Goal: Information Seeking & Learning: Learn about a topic

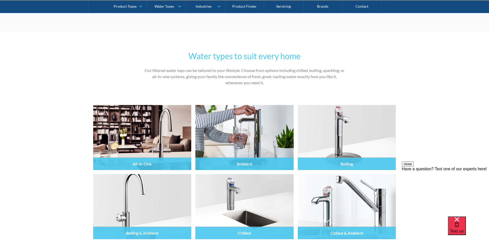
scroll to position [1719, 0]
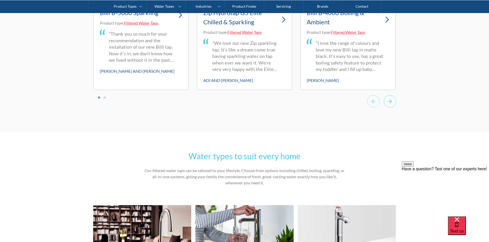
click at [395, 106] on icon "Next slide" at bounding box center [390, 101] width 12 height 13
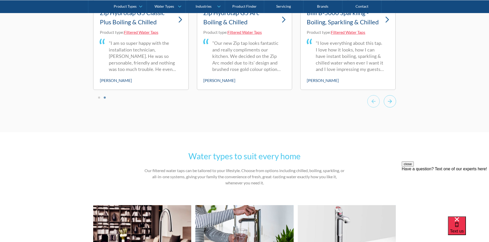
click at [390, 104] on icon "Next slide" at bounding box center [390, 101] width 12 height 13
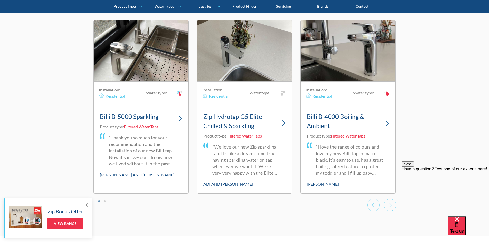
scroll to position [1616, 0]
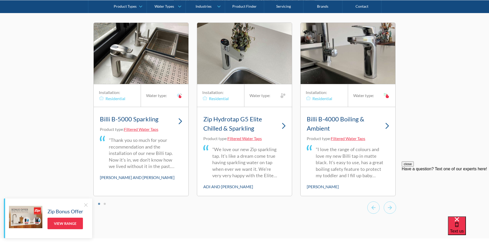
click at [158, 66] on img "1 of 6" at bounding box center [141, 53] width 95 height 61
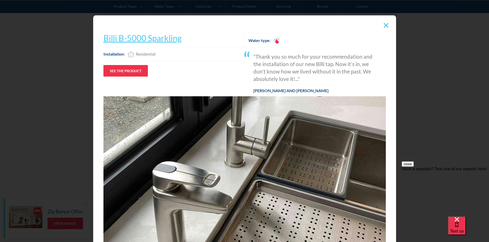
click at [384, 26] on img at bounding box center [386, 25] width 5 height 5
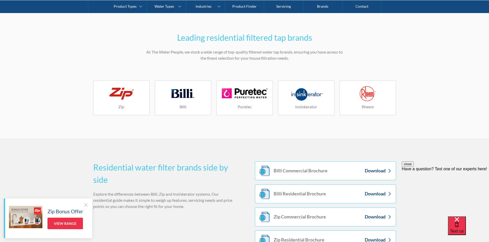
scroll to position [862, 0]
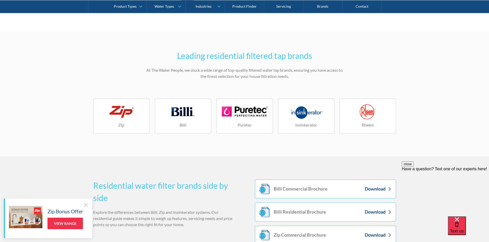
click at [111, 122] on link "Zip" at bounding box center [121, 116] width 56 height 35
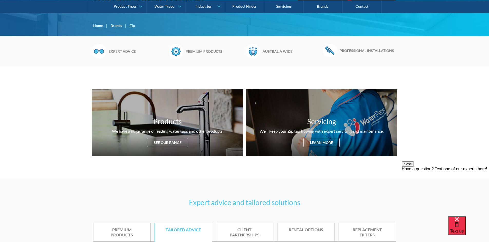
scroll to position [51, 0]
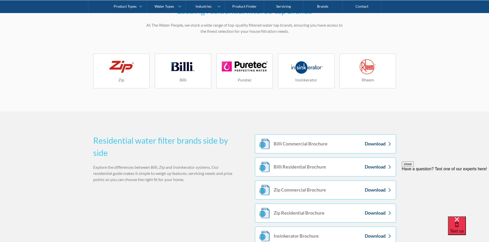
scroll to position [996, 0]
